Goal: Task Accomplishment & Management: Use online tool/utility

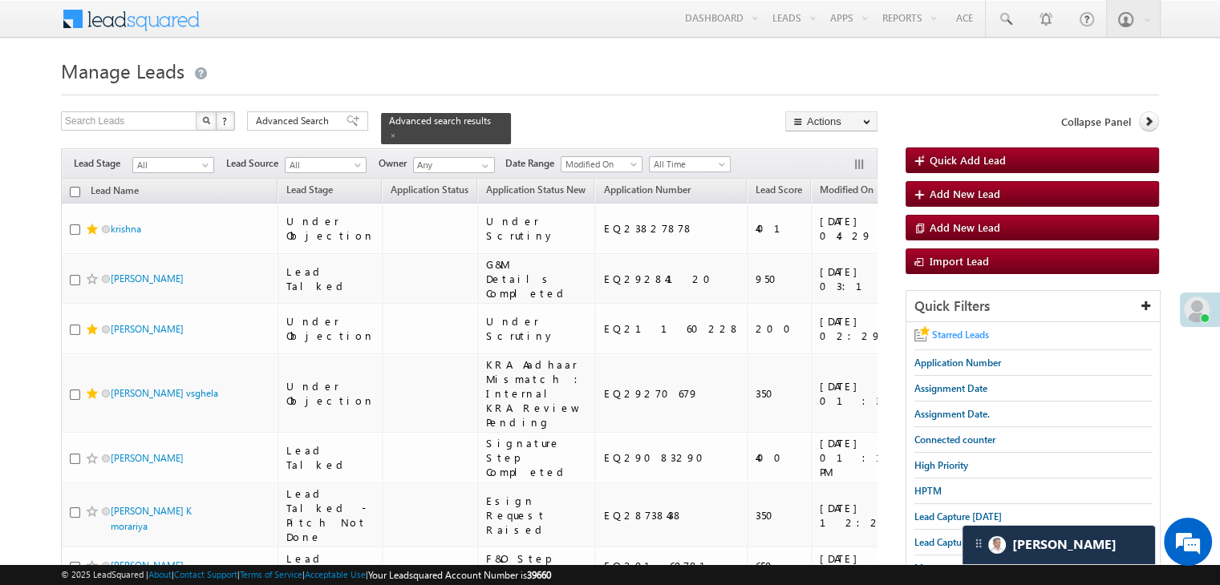
click at [960, 336] on span "Starred Leads" at bounding box center [960, 335] width 57 height 12
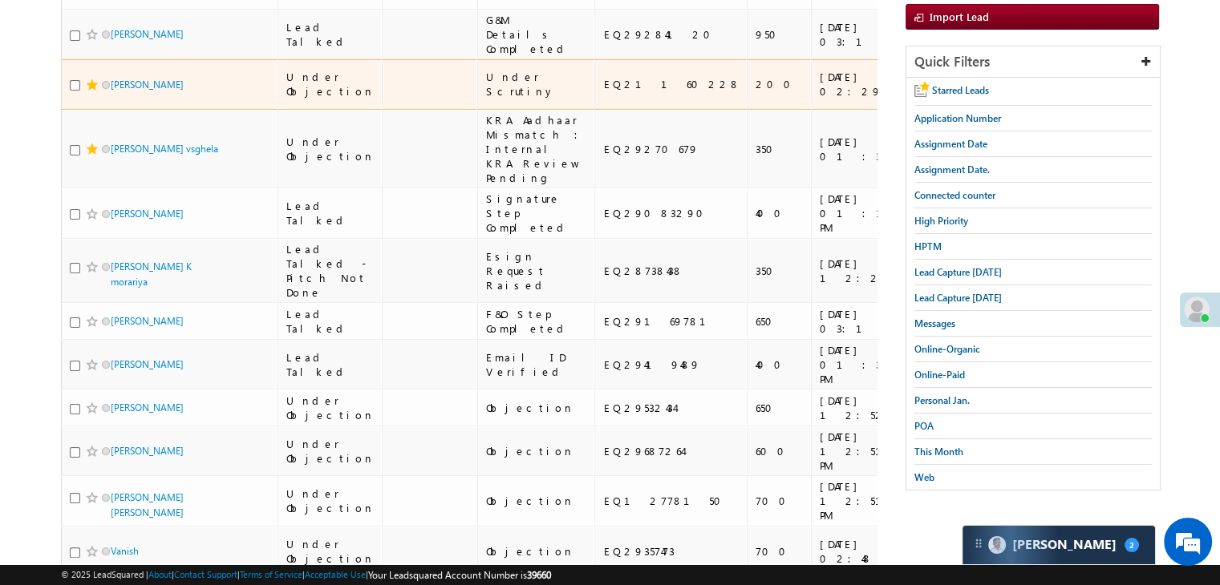
scroll to position [80, 0]
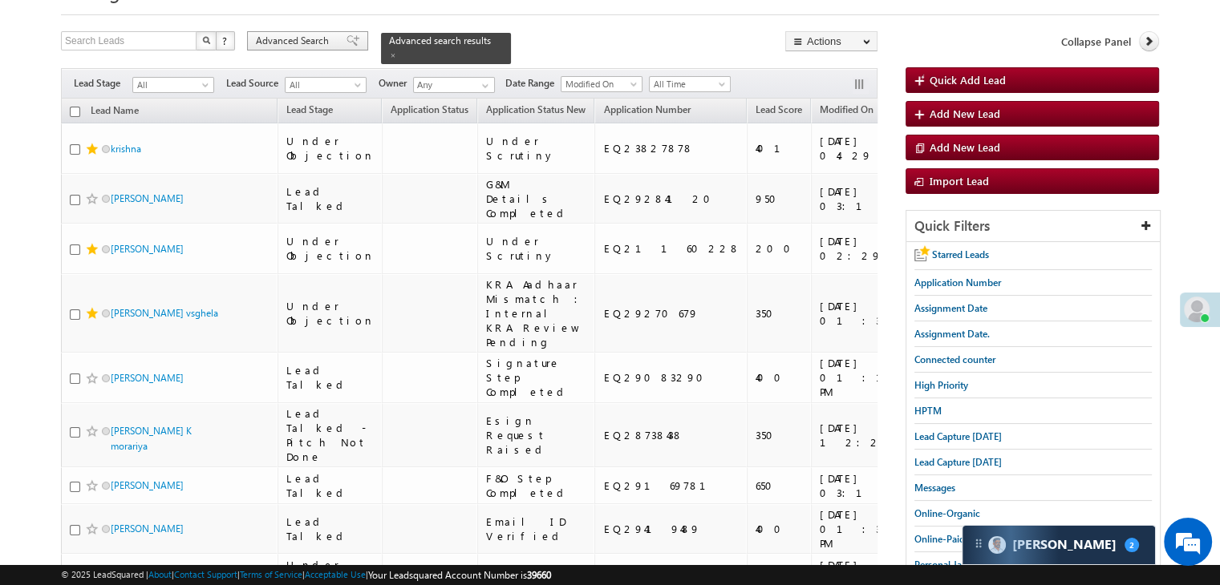
click at [319, 43] on span "Advanced Search" at bounding box center [295, 41] width 78 height 14
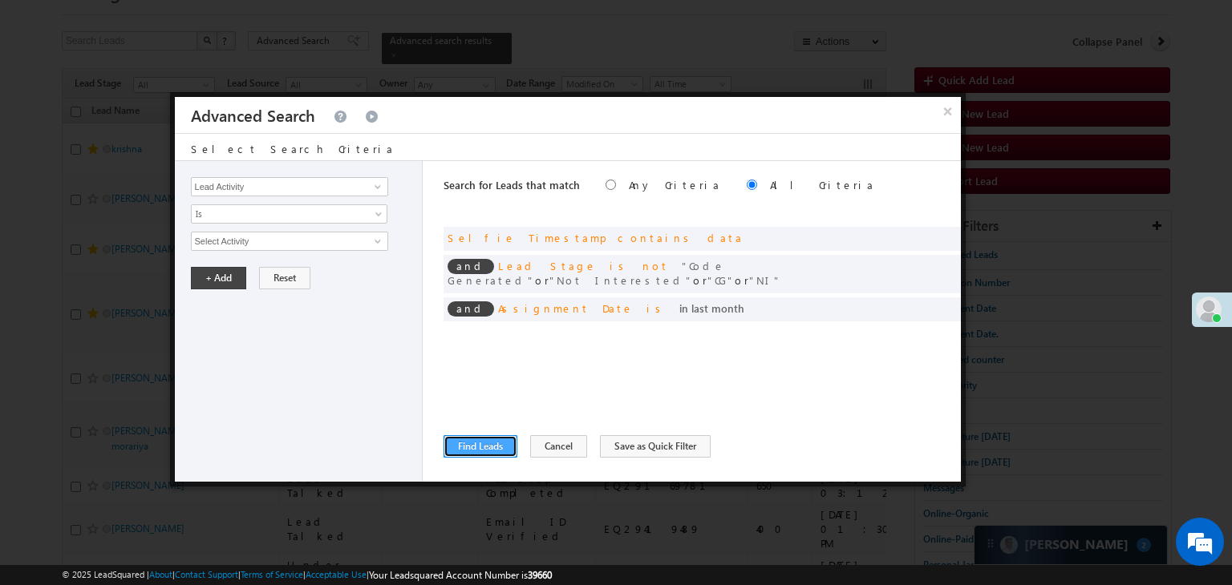
click at [484, 435] on button "Find Leads" at bounding box center [481, 446] width 74 height 22
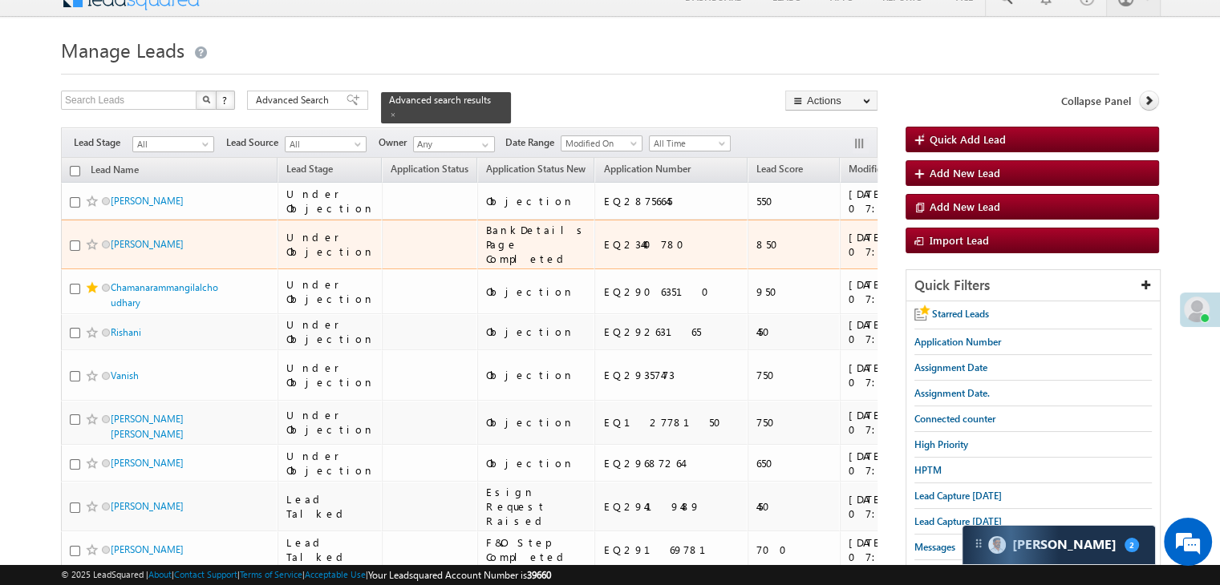
scroll to position [0, 0]
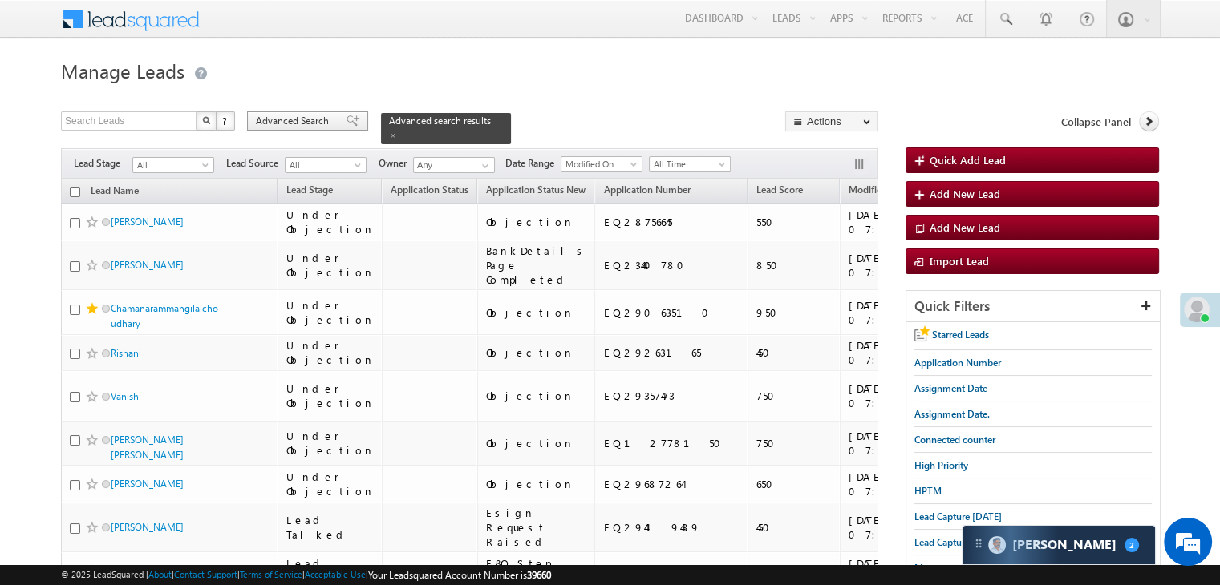
click at [322, 120] on span "Advanced Search" at bounding box center [295, 121] width 78 height 14
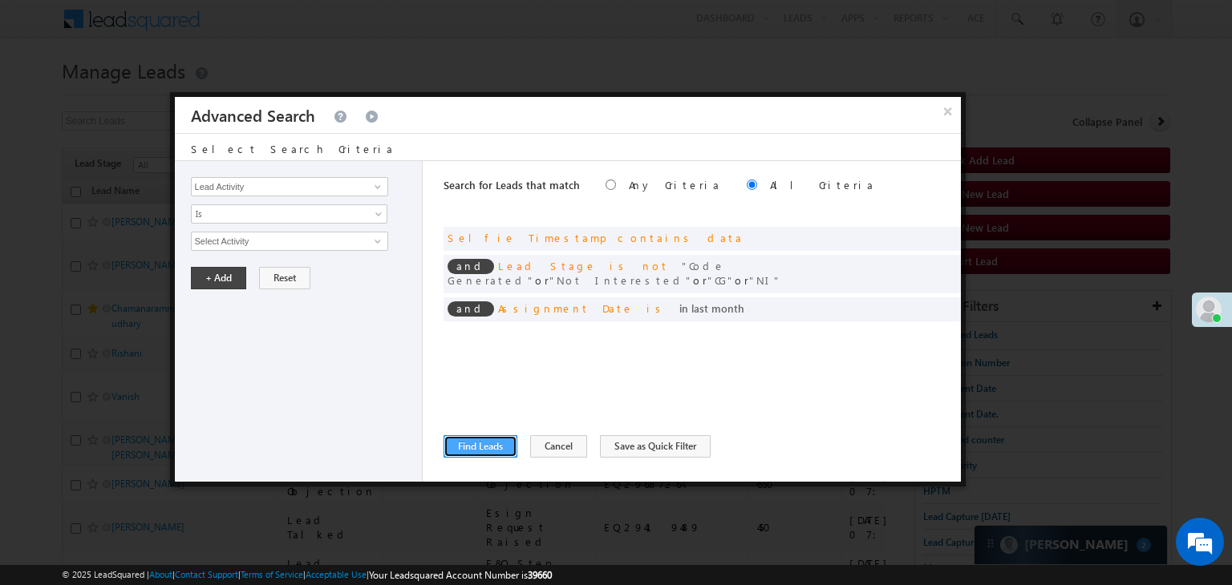
click at [480, 447] on button "Find Leads" at bounding box center [481, 446] width 74 height 22
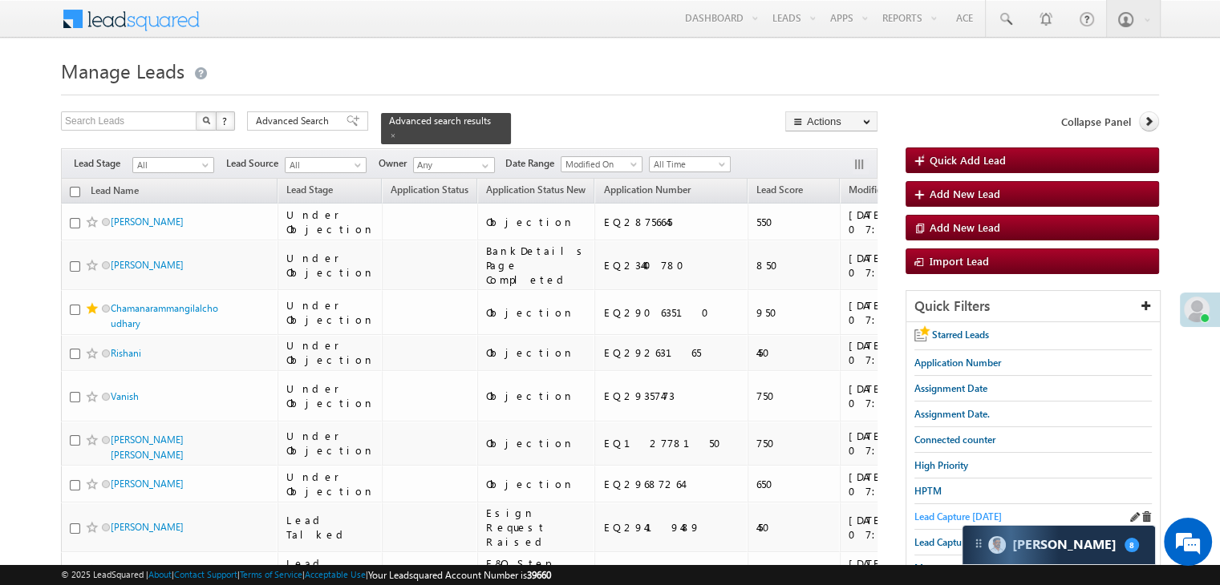
click at [944, 513] on span "Lead Capture [DATE]" at bounding box center [957, 517] width 87 height 12
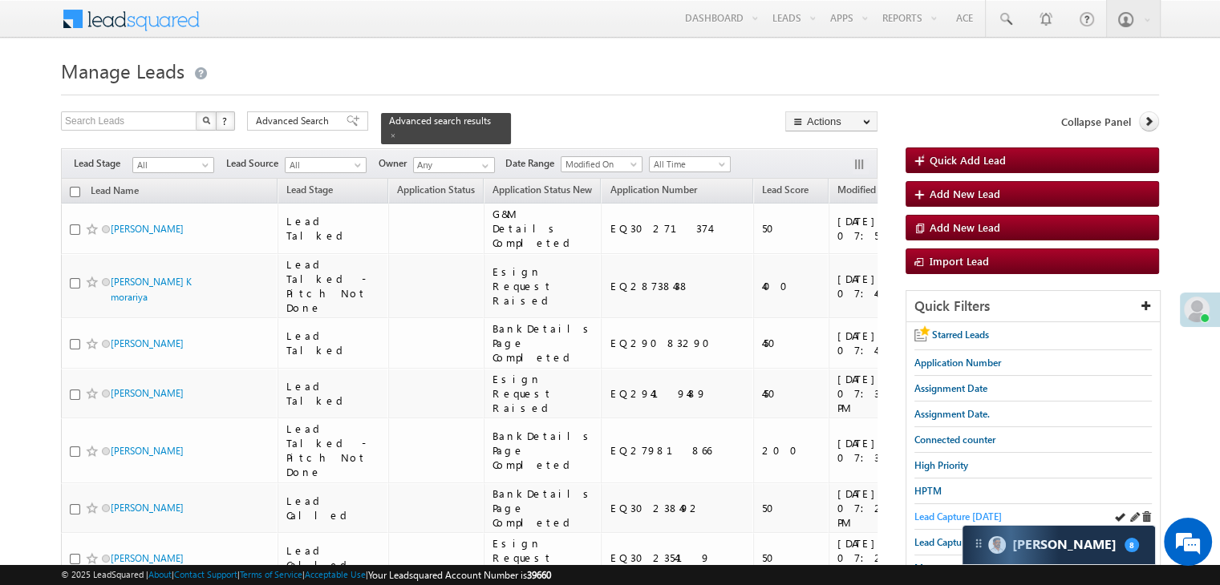
click at [931, 513] on span "Lead Capture [DATE]" at bounding box center [957, 517] width 87 height 12
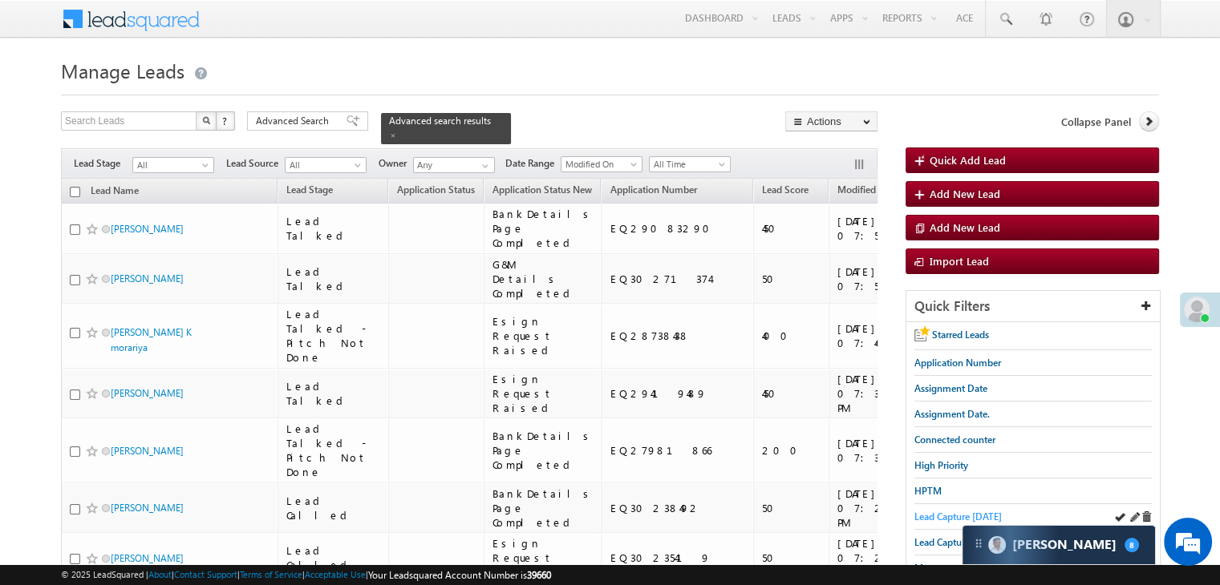
click at [938, 514] on span "Lead Capture [DATE]" at bounding box center [957, 517] width 87 height 12
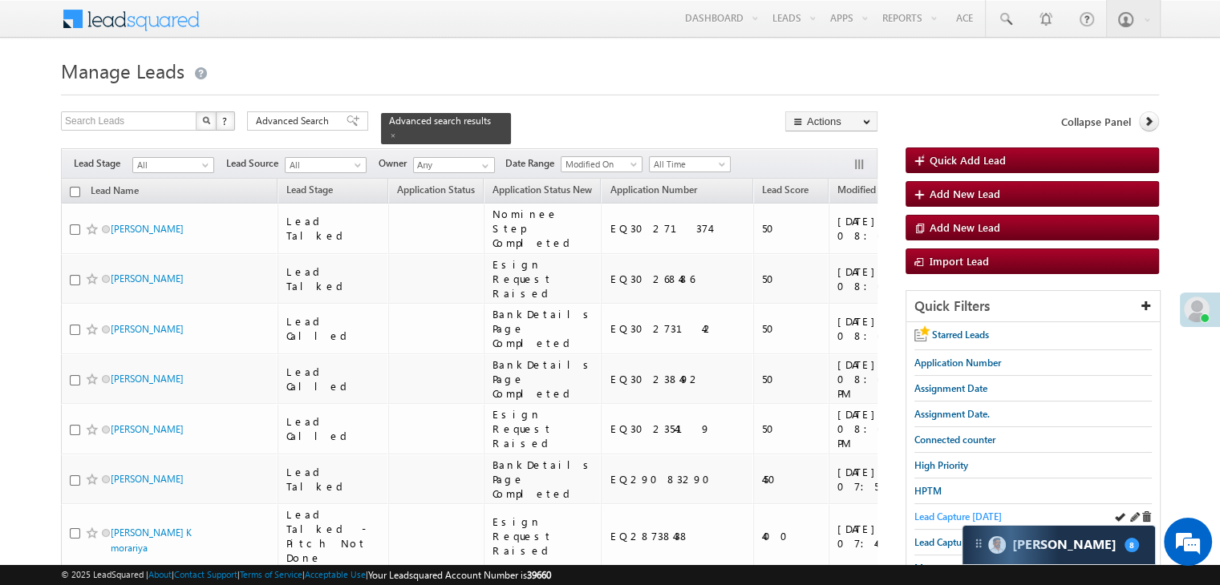
click at [942, 514] on span "Lead Capture [DATE]" at bounding box center [957, 517] width 87 height 12
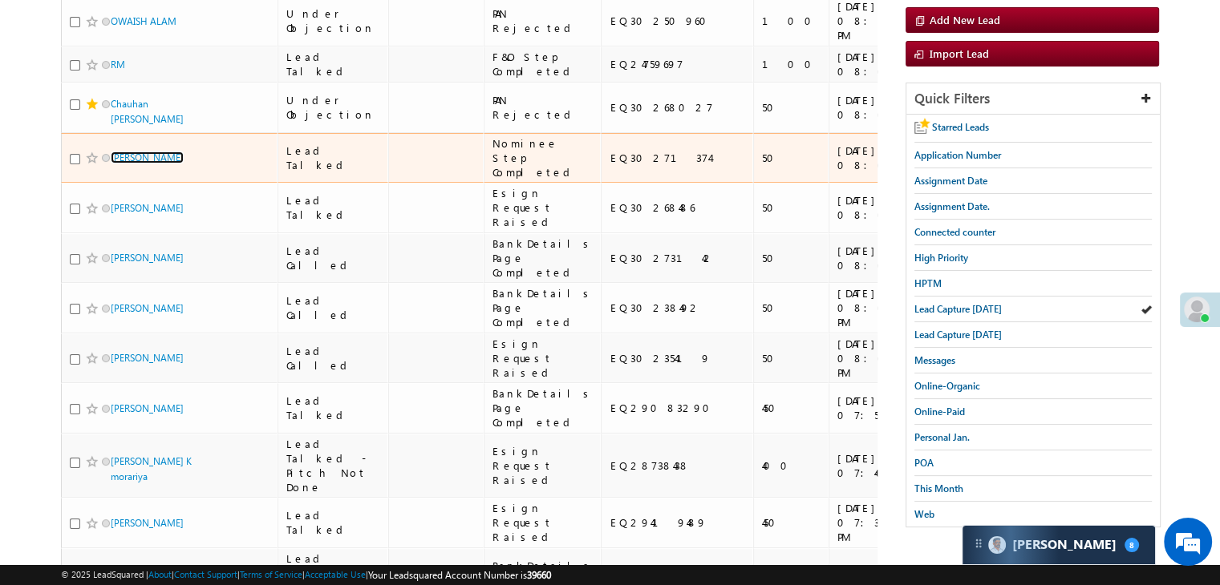
scroll to position [241, 0]
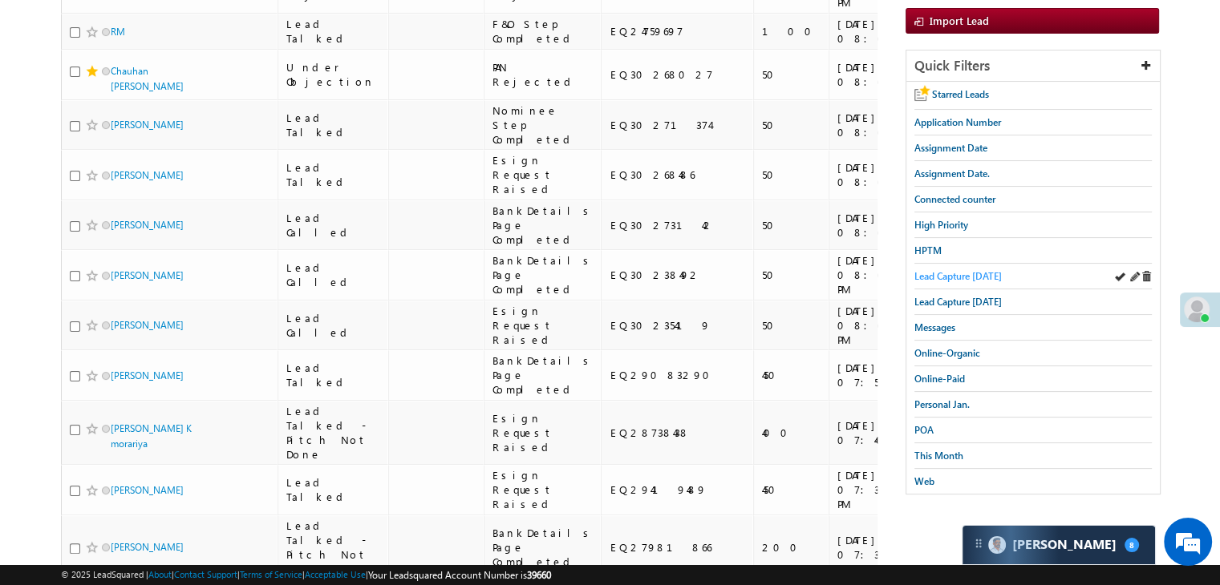
click at [962, 272] on span "Lead Capture [DATE]" at bounding box center [957, 276] width 87 height 12
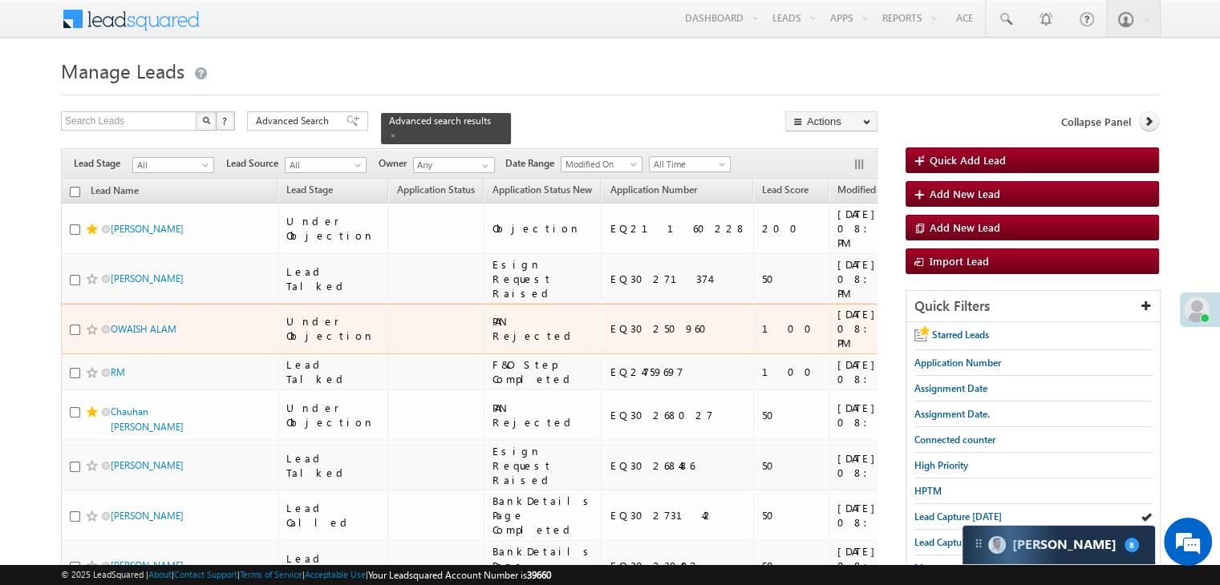
scroll to position [160, 0]
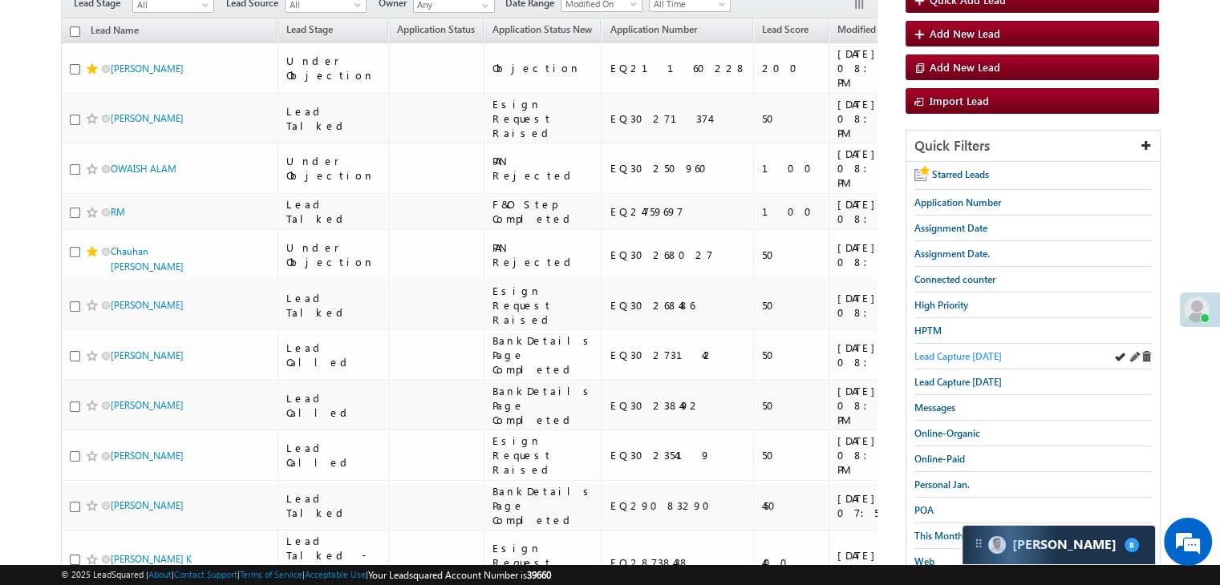
click at [950, 354] on span "Lead Capture [DATE]" at bounding box center [957, 356] width 87 height 12
click at [980, 350] on span "Lead Capture [DATE]" at bounding box center [957, 356] width 87 height 12
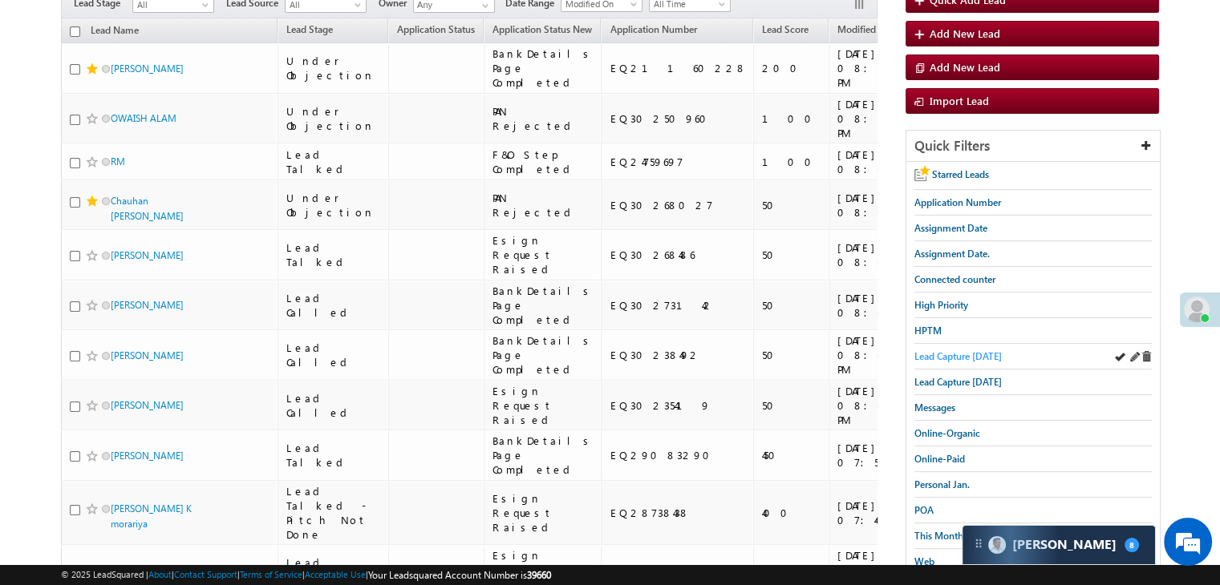
click at [941, 350] on span "Lead Capture [DATE]" at bounding box center [957, 356] width 87 height 12
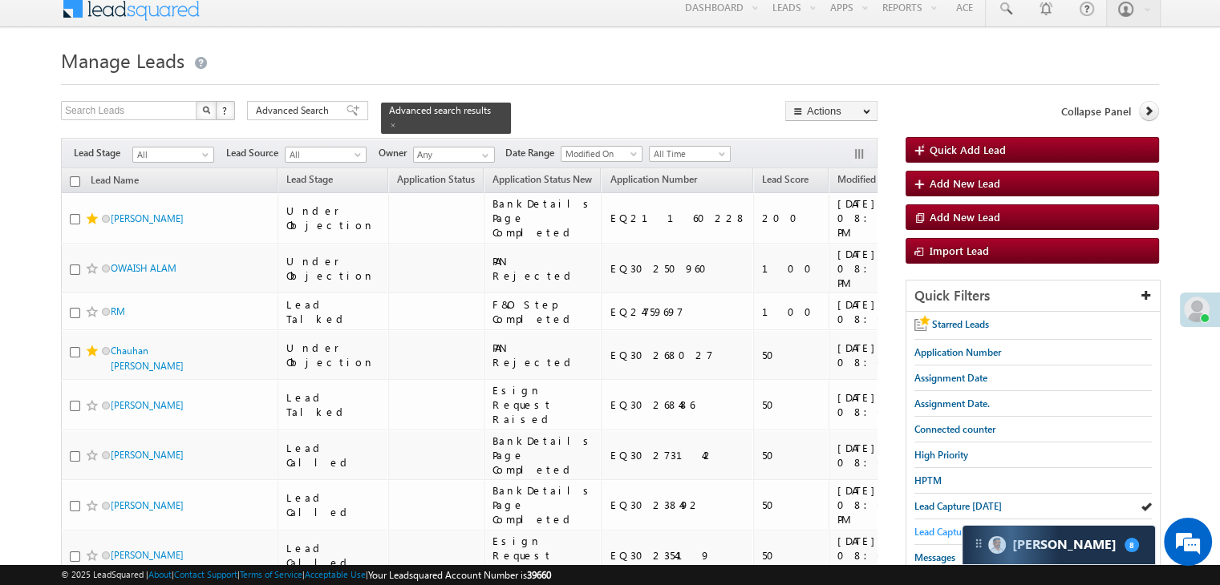
scroll to position [80, 0]
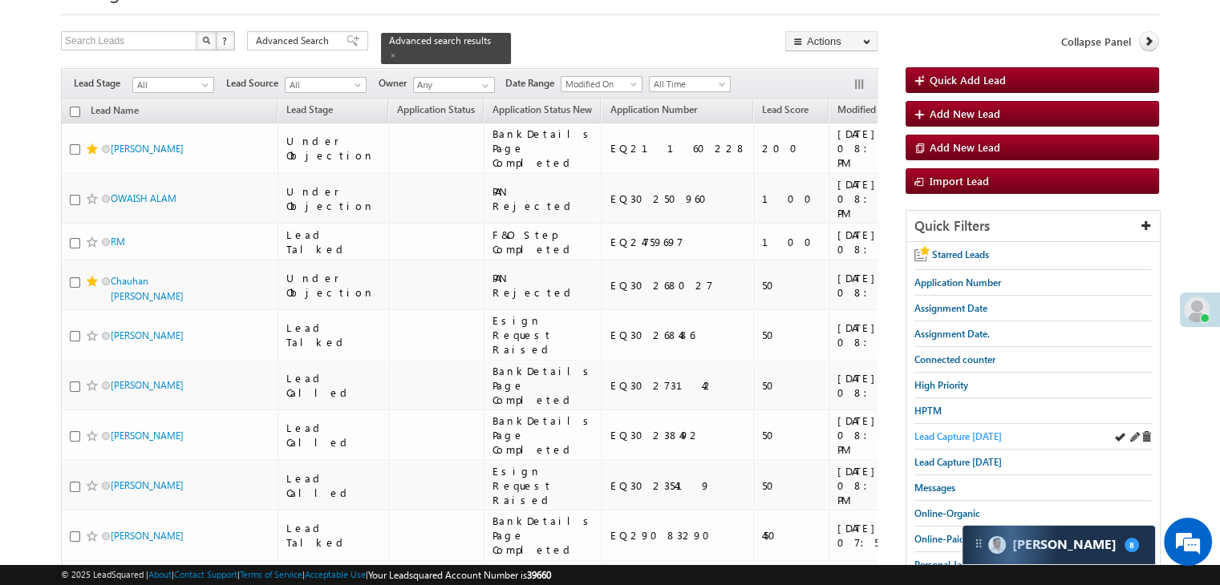
click at [959, 436] on span "Lead Capture [DATE]" at bounding box center [957, 437] width 87 height 12
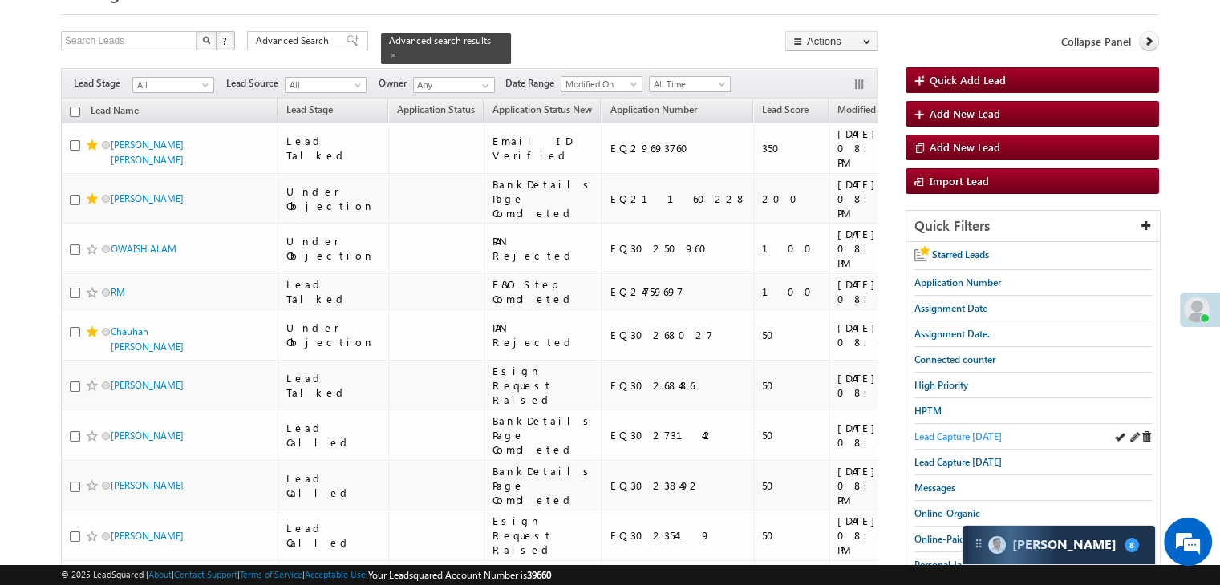
click at [967, 431] on span "Lead Capture [DATE]" at bounding box center [957, 437] width 87 height 12
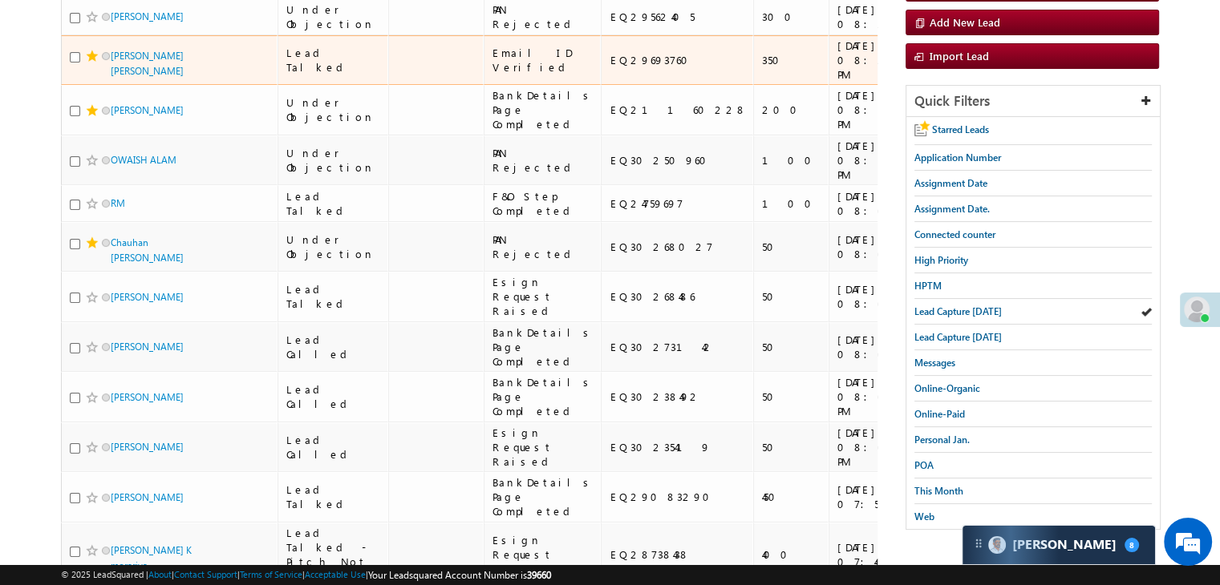
scroll to position [0, 0]
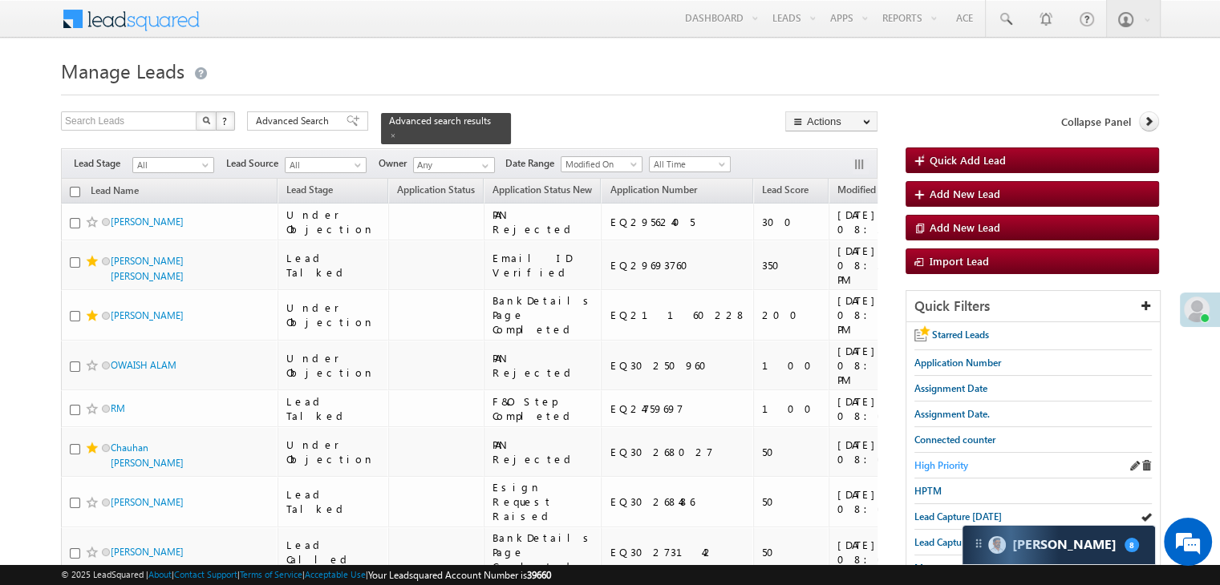
click at [944, 461] on span "High Priority" at bounding box center [941, 466] width 54 height 12
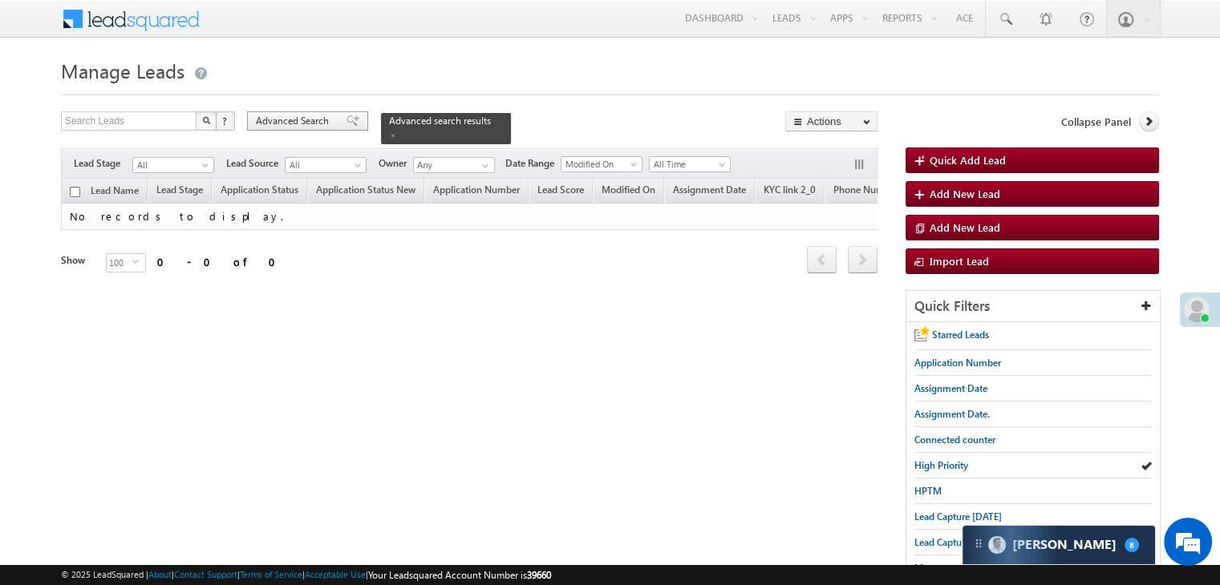
click at [314, 124] on span "Advanced Search" at bounding box center [295, 121] width 78 height 14
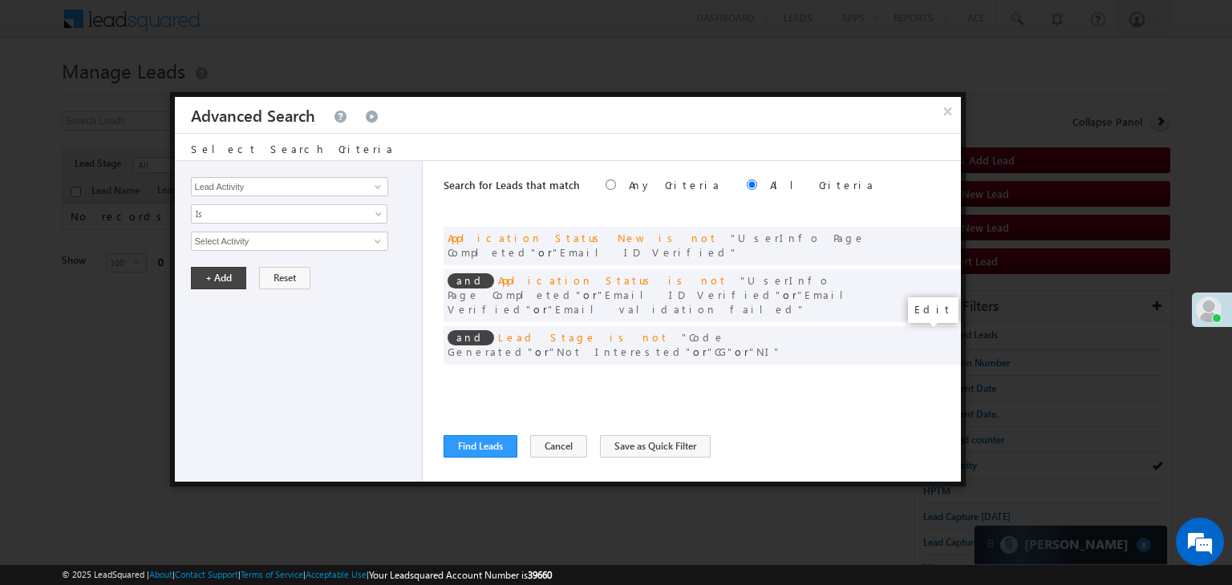
click at [919, 373] on span at bounding box center [923, 378] width 11 height 11
click at [303, 240] on span "Custom" at bounding box center [279, 241] width 174 height 14
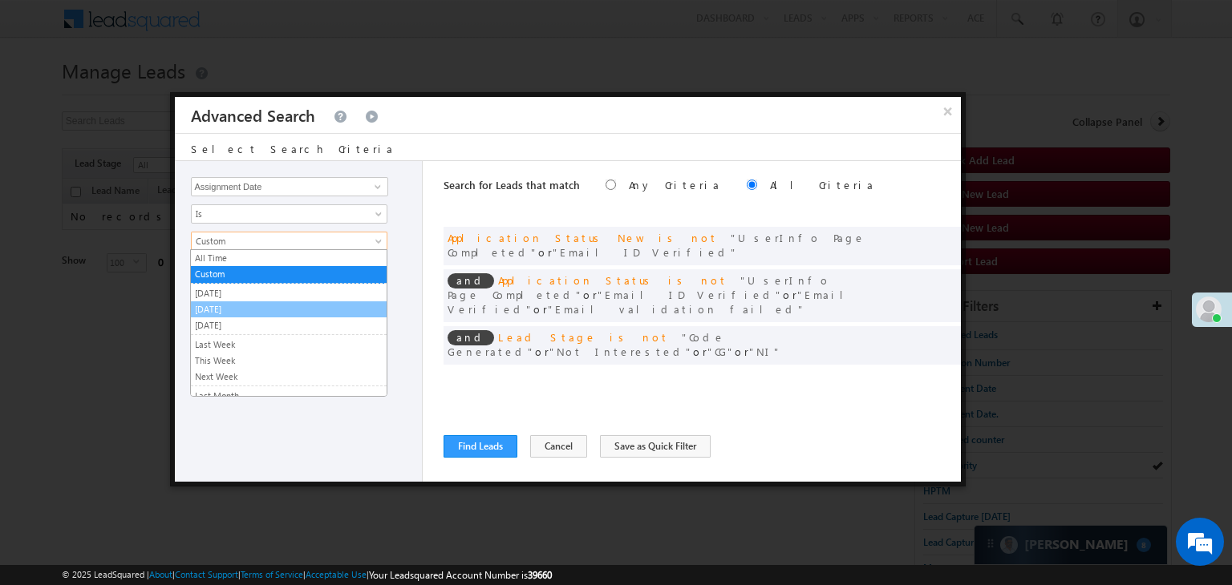
click at [282, 304] on link "[DATE]" at bounding box center [289, 309] width 196 height 14
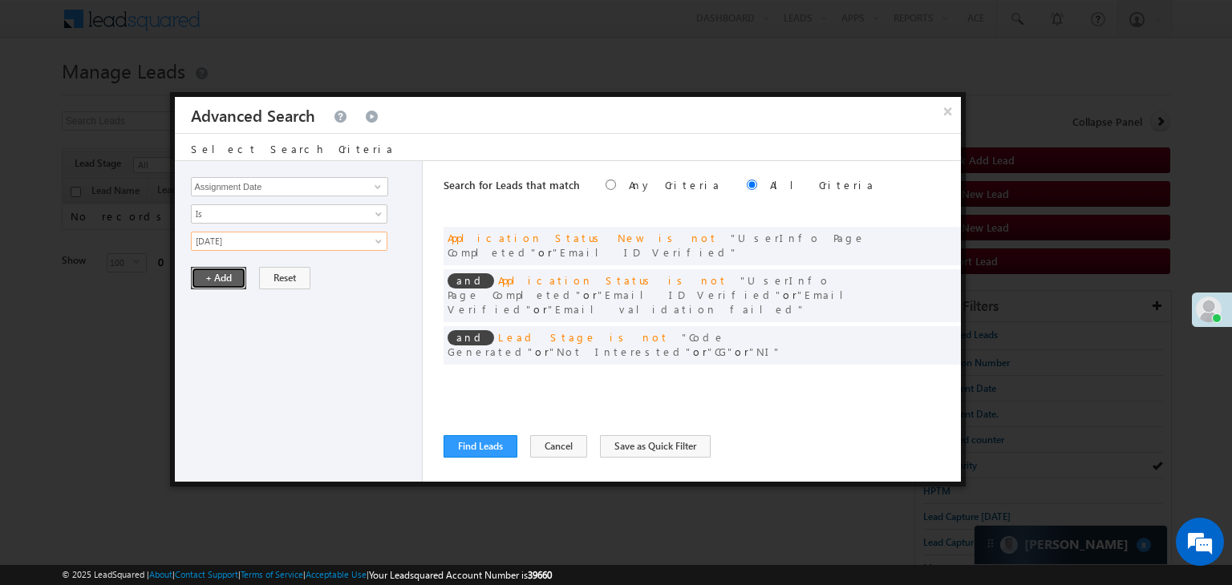
click at [218, 282] on button "+ Add" at bounding box center [218, 278] width 55 height 22
click at [478, 453] on button "Find Leads" at bounding box center [481, 446] width 74 height 22
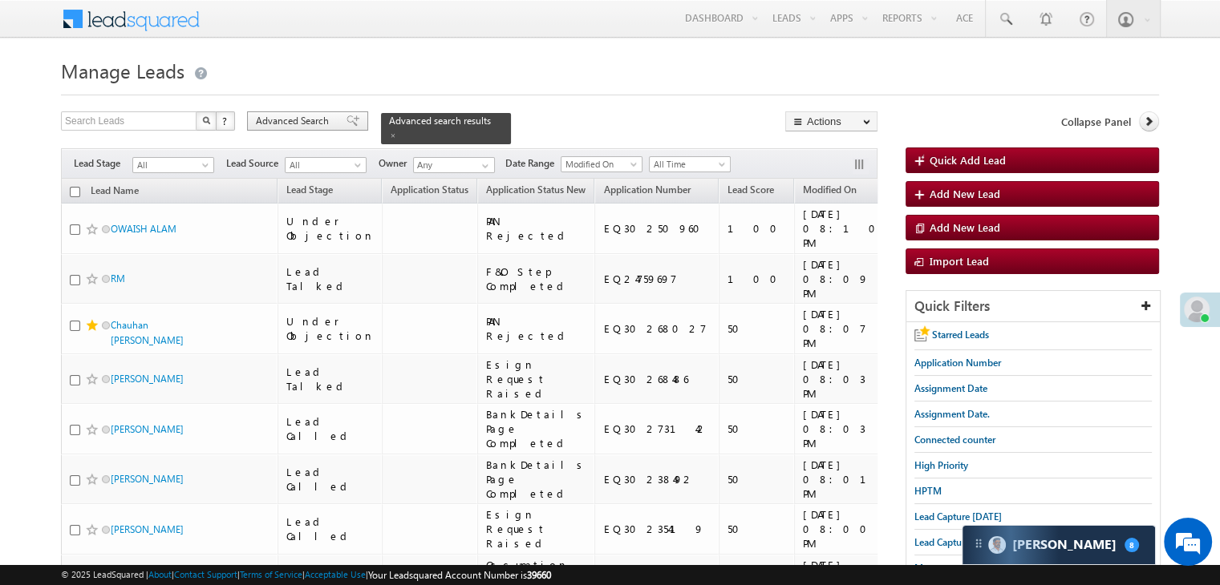
click at [346, 117] on span at bounding box center [352, 120] width 13 height 11
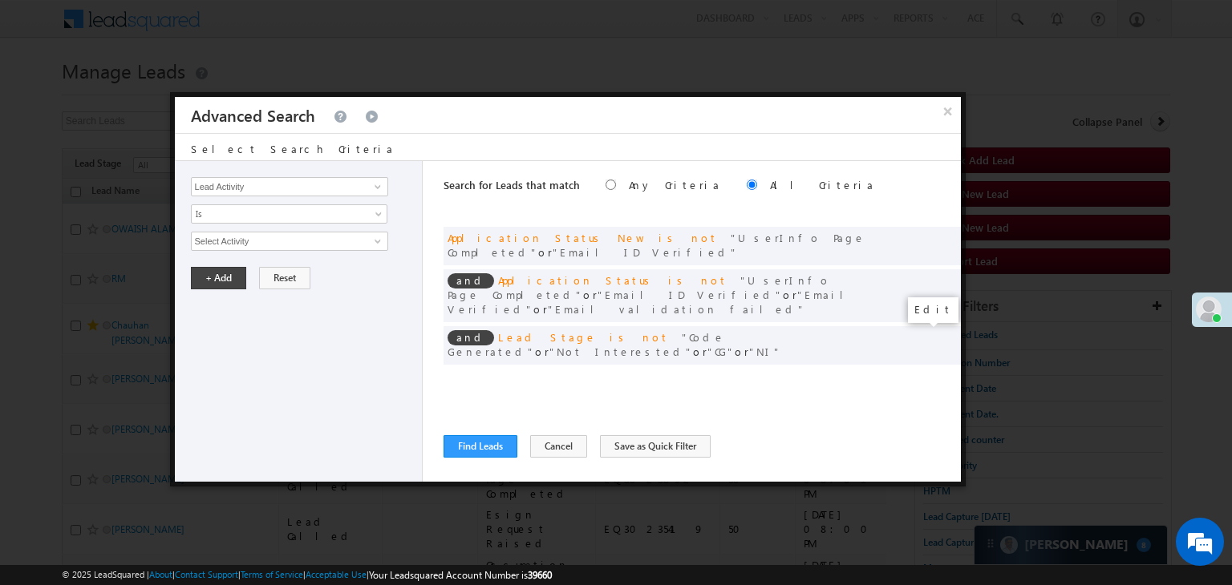
click at [921, 373] on span at bounding box center [923, 378] width 11 height 11
click at [350, 235] on span "[DATE]" at bounding box center [279, 241] width 174 height 14
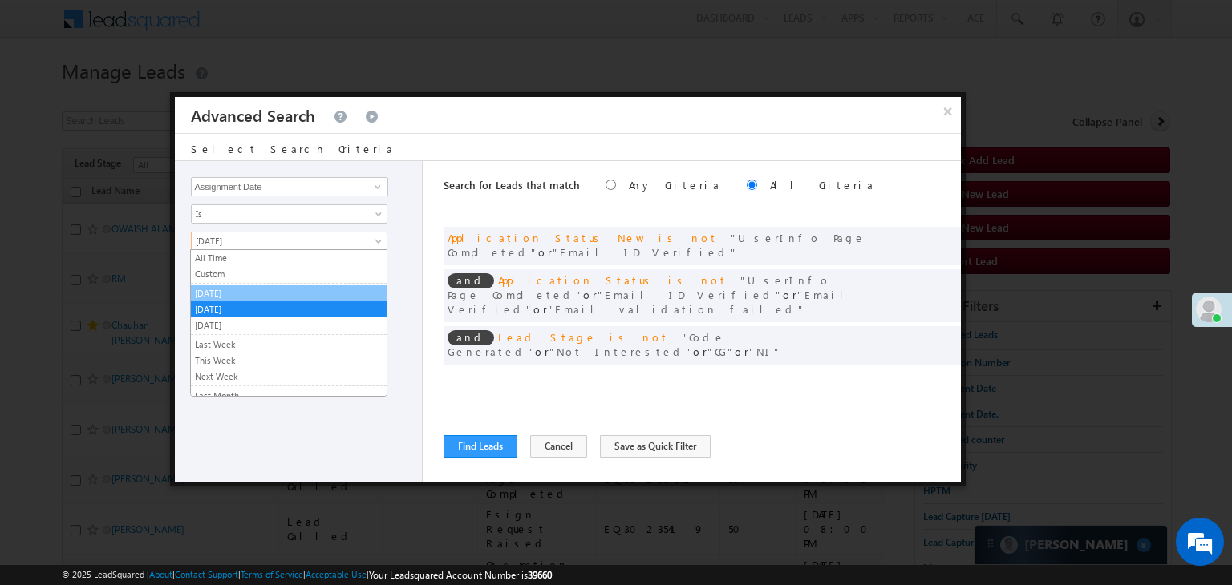
click at [285, 290] on link "[DATE]" at bounding box center [289, 293] width 196 height 14
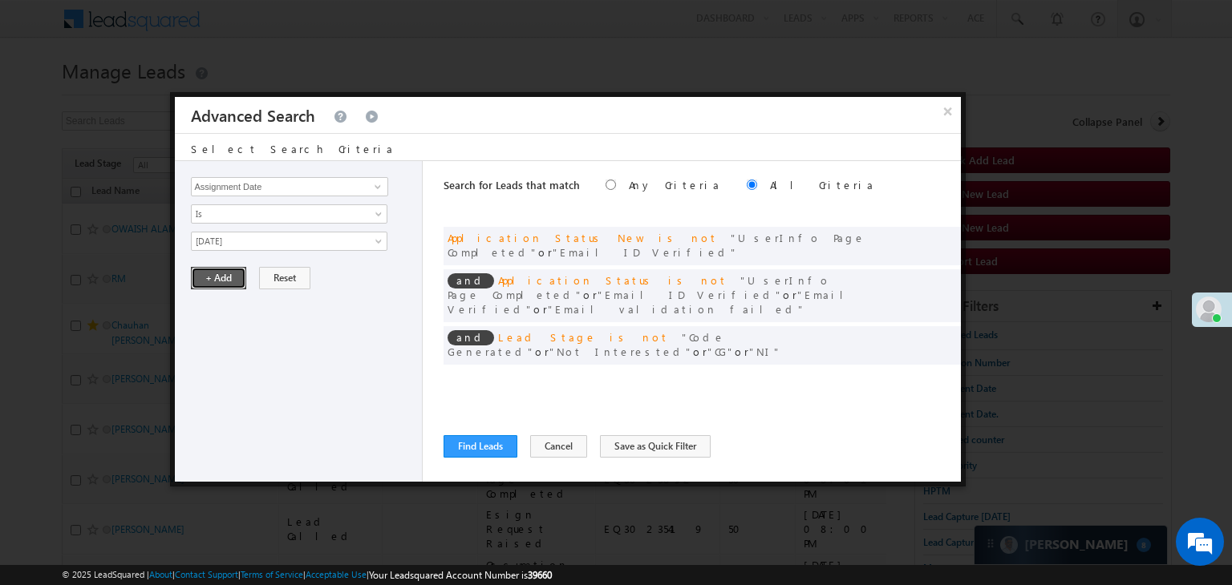
click at [221, 277] on button "+ Add" at bounding box center [218, 278] width 55 height 22
click at [484, 447] on button "Find Leads" at bounding box center [481, 446] width 74 height 22
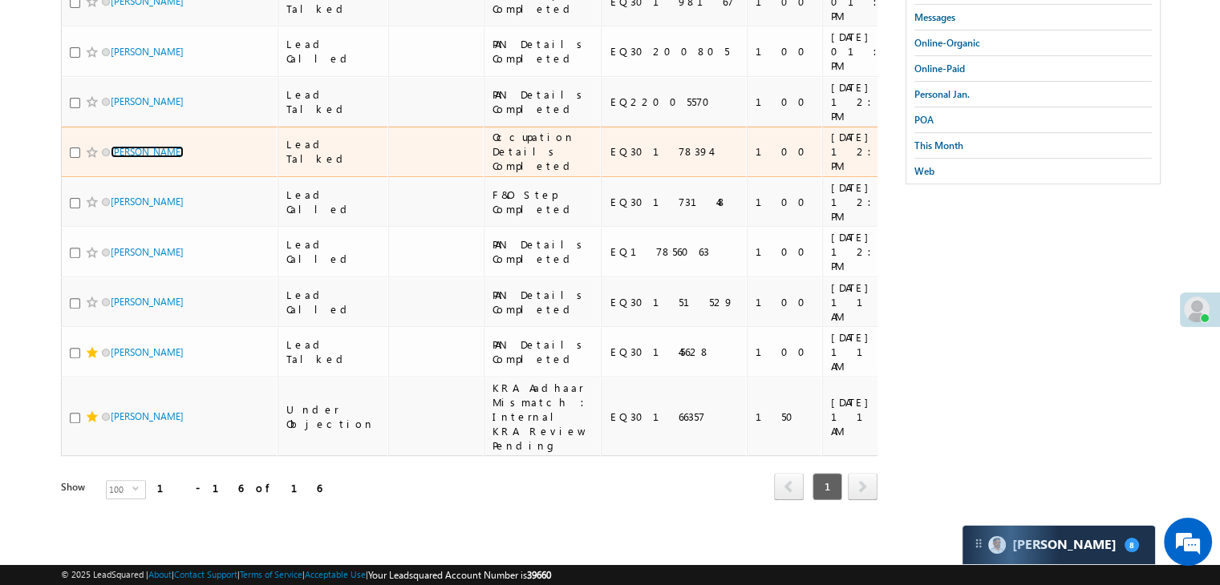
scroll to position [722, 0]
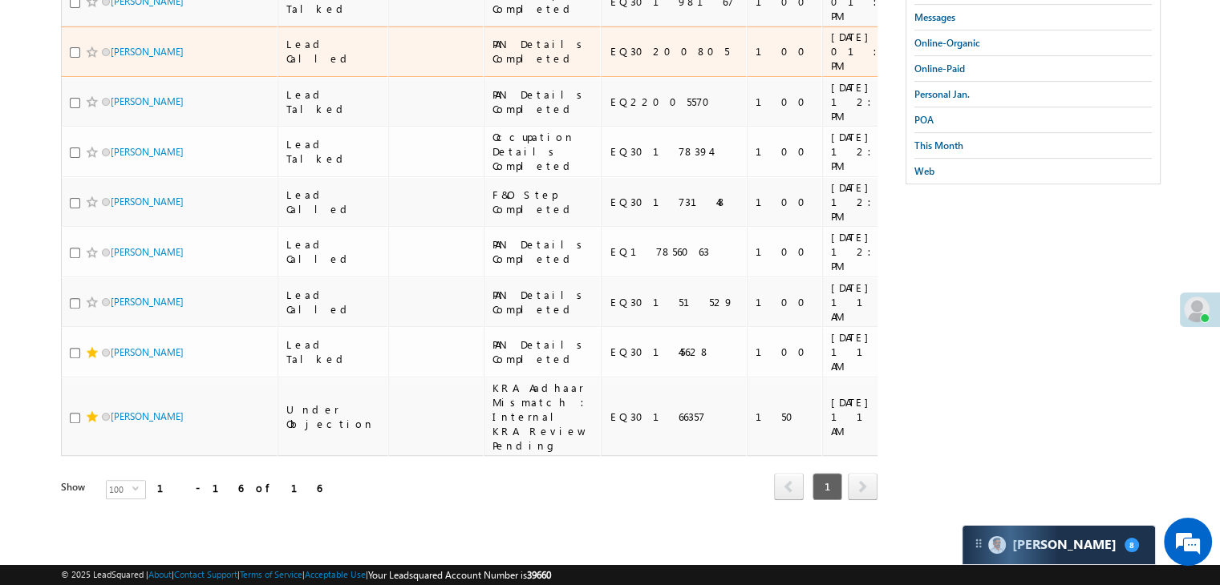
click at [192, 456] on tbody "[PERSON_NAME] Application Submitted Under Scrutiny EQ30217525 150 [DATE] 05:29 …" at bounding box center [1094, 55] width 2067 height 804
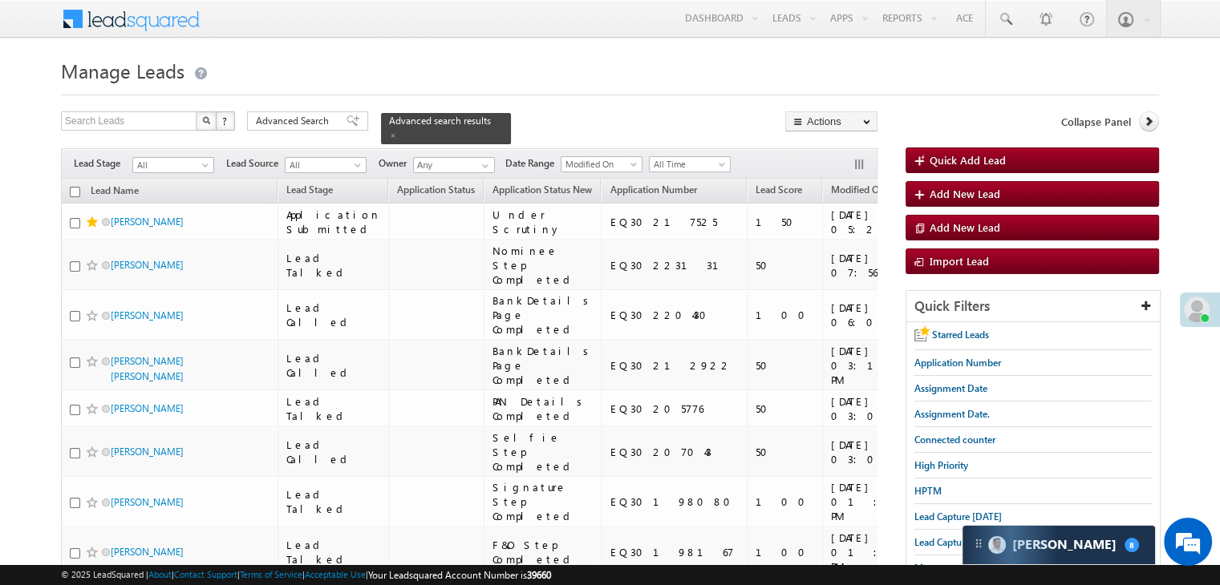
drag, startPoint x: 1012, startPoint y: 74, endPoint x: 838, endPoint y: 152, distance: 191.0
click at [1012, 74] on h1 "Manage Leads" at bounding box center [610, 69] width 1098 height 31
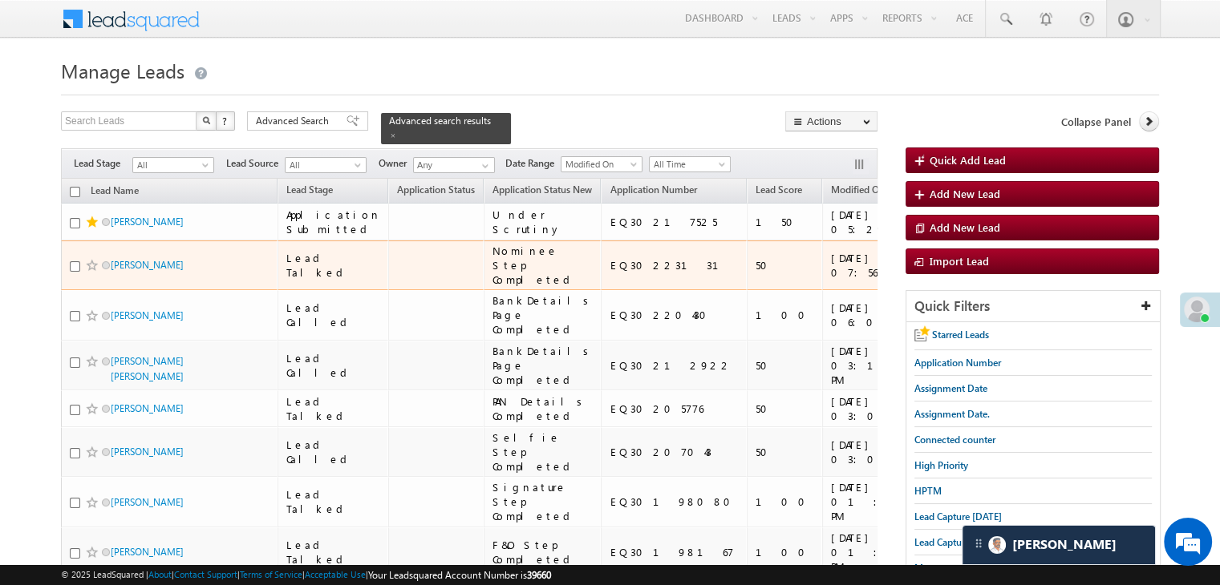
click at [601, 291] on td "EQ30223131" at bounding box center [674, 266] width 146 height 51
click at [90, 272] on span at bounding box center [92, 265] width 13 height 13
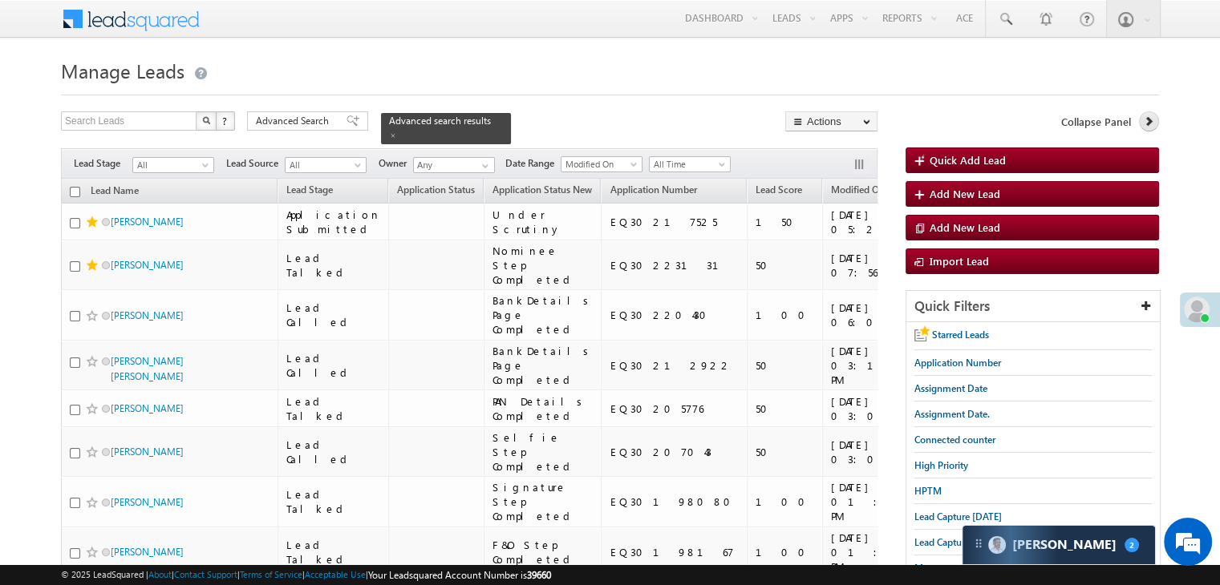
click at [1148, 124] on icon at bounding box center [1148, 120] width 11 height 11
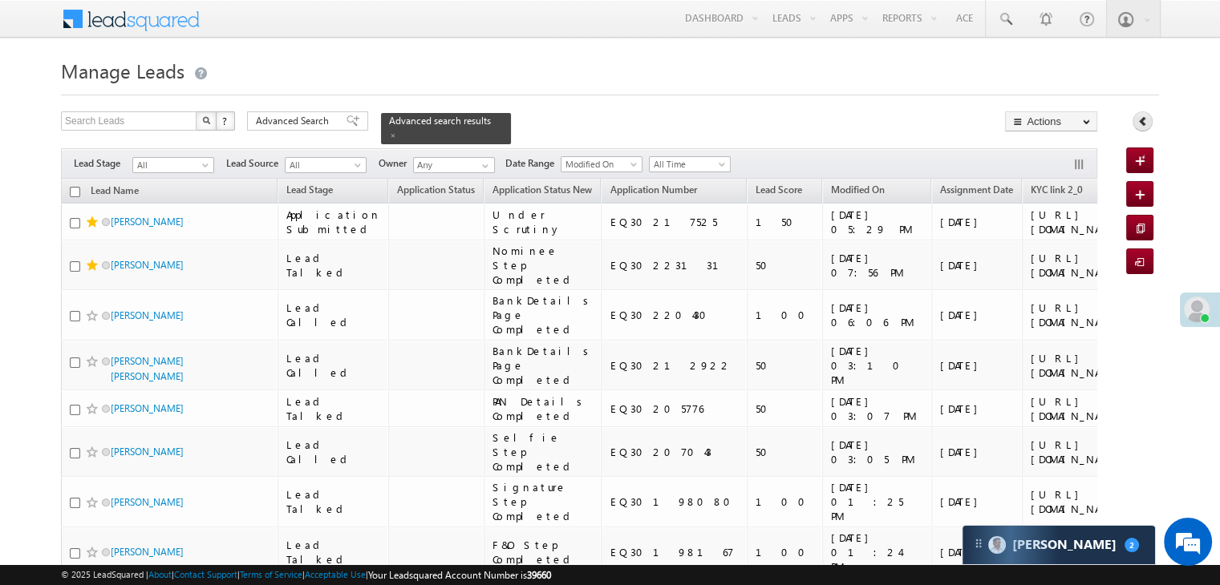
click at [1148, 124] on link at bounding box center [1142, 121] width 20 height 20
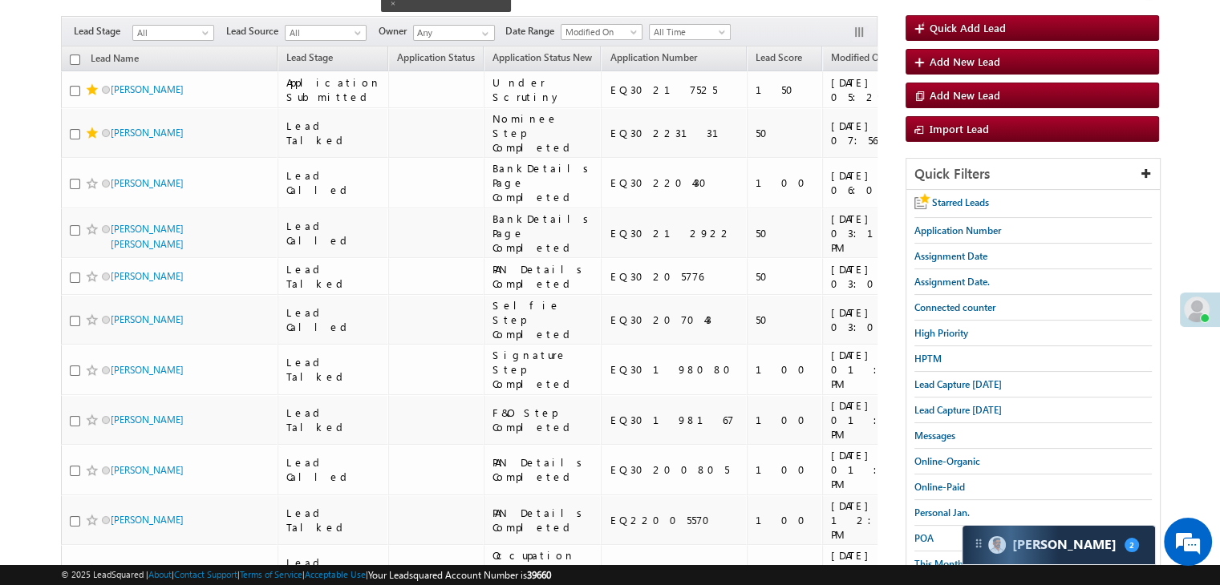
scroll to position [160, 0]
